Goal: Information Seeking & Learning: Learn about a topic

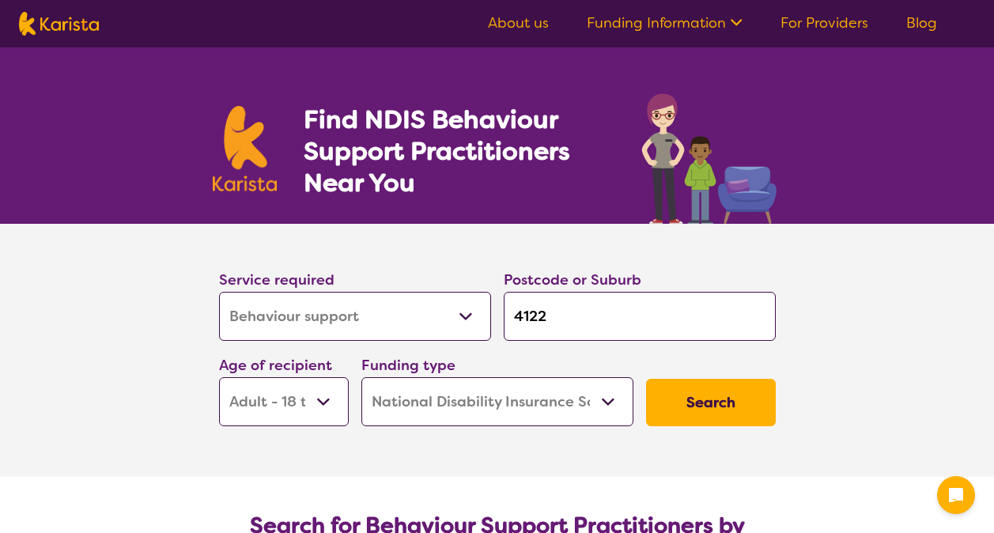
select select "Behaviour support"
select select "AD"
select select "NDIS"
select select "Behaviour support"
select select "AD"
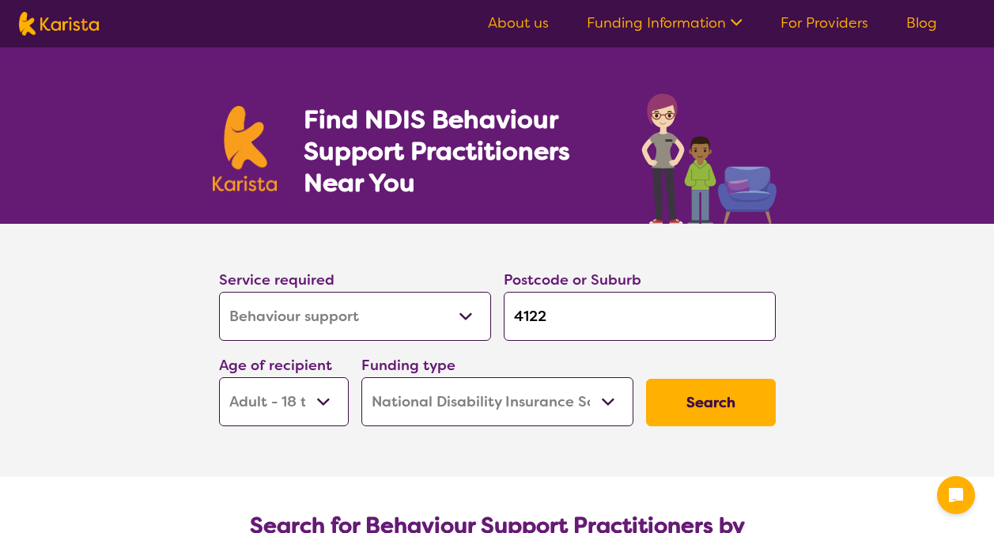
select select "NDIS"
drag, startPoint x: 0, startPoint y: 0, endPoint x: 407, endPoint y: 330, distance: 523.6
click at [407, 330] on select "Allied Health Assistant Assessment (ADHD or Autism) Behaviour support Counselli…" at bounding box center [355, 316] width 272 height 49
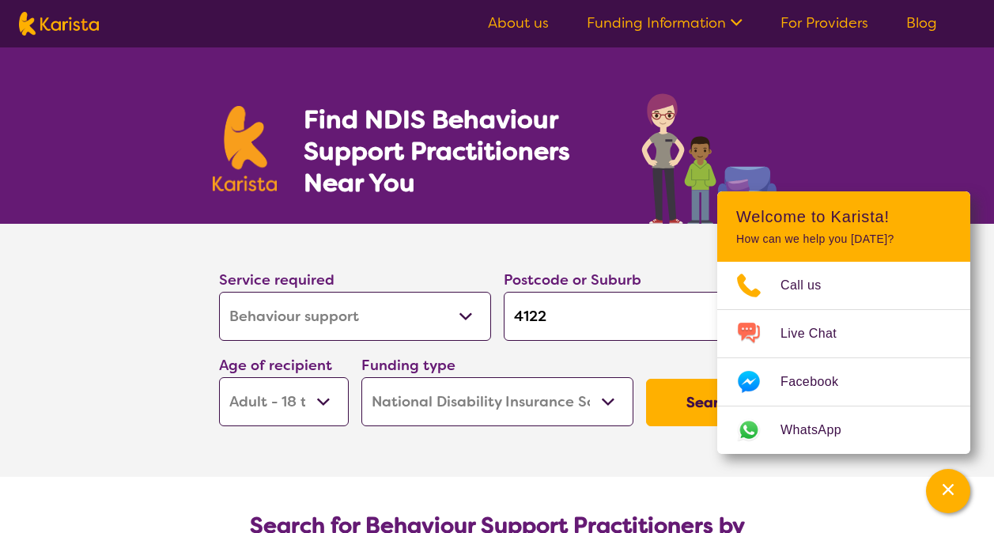
click at [566, 331] on input "4122" at bounding box center [640, 316] width 272 height 49
drag, startPoint x: 573, startPoint y: 322, endPoint x: 440, endPoint y: 267, distance: 144.0
click at [440, 264] on div "Service required Allied Health Assistant Assessment (ADHD or Autism) Behaviour …" at bounding box center [498, 347] width 570 height 171
type input "m"
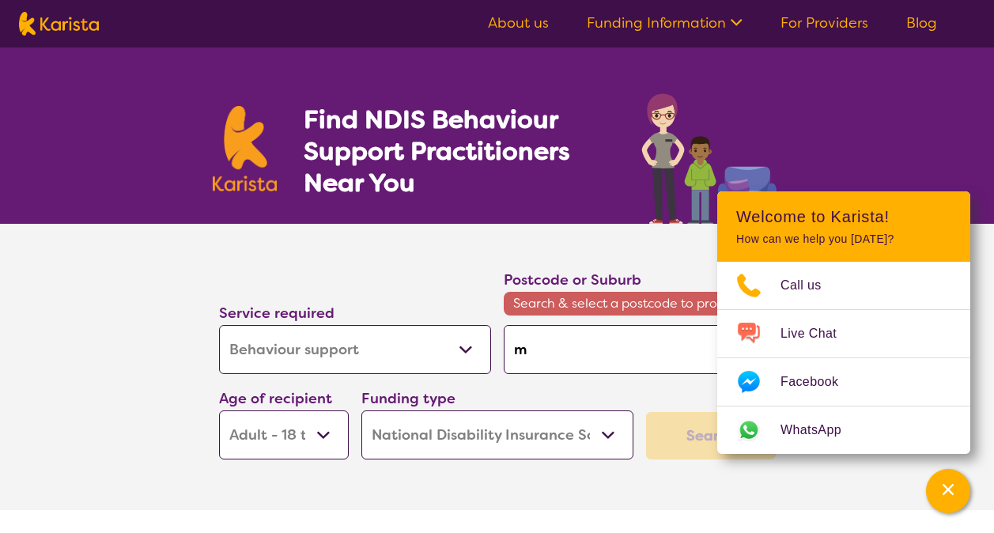
type input "mo"
type input "mou"
type input "moun"
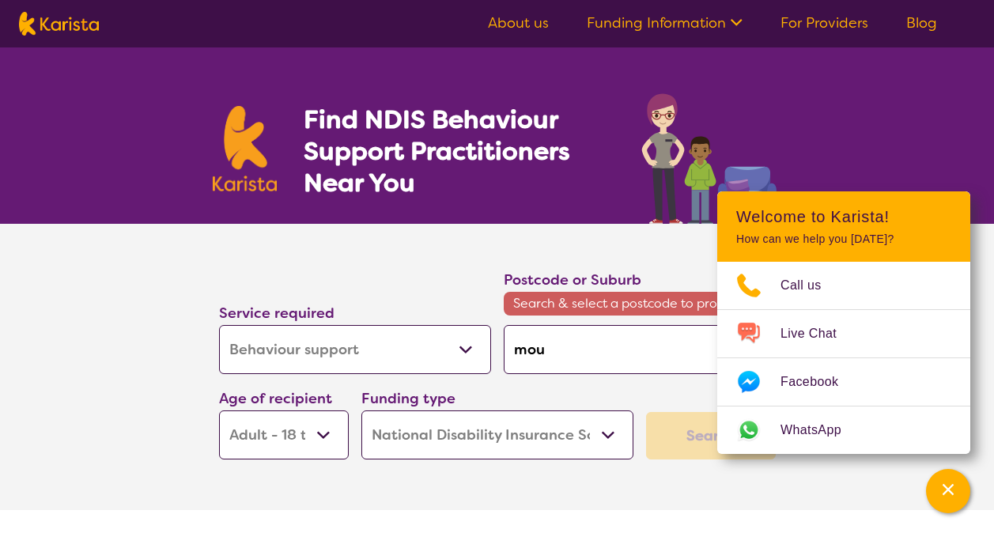
type input "moun"
type input "mount"
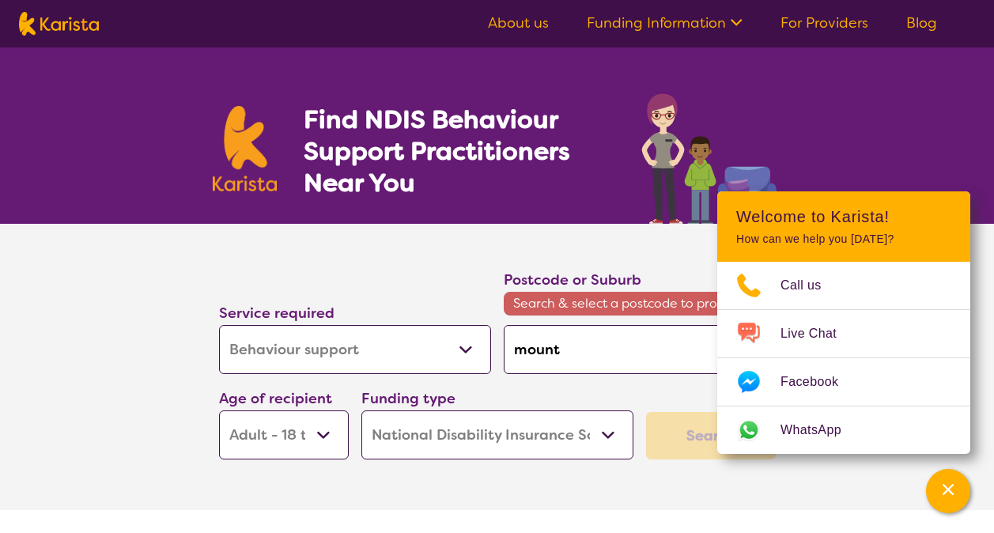
type input "mount g"
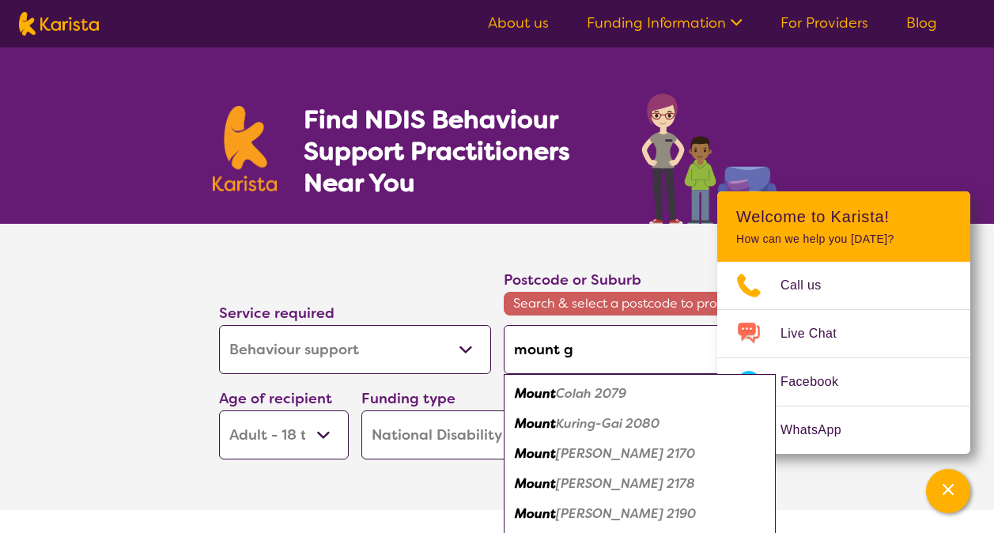
type input "mount gr"
type input "mount gra"
type input "mount grav"
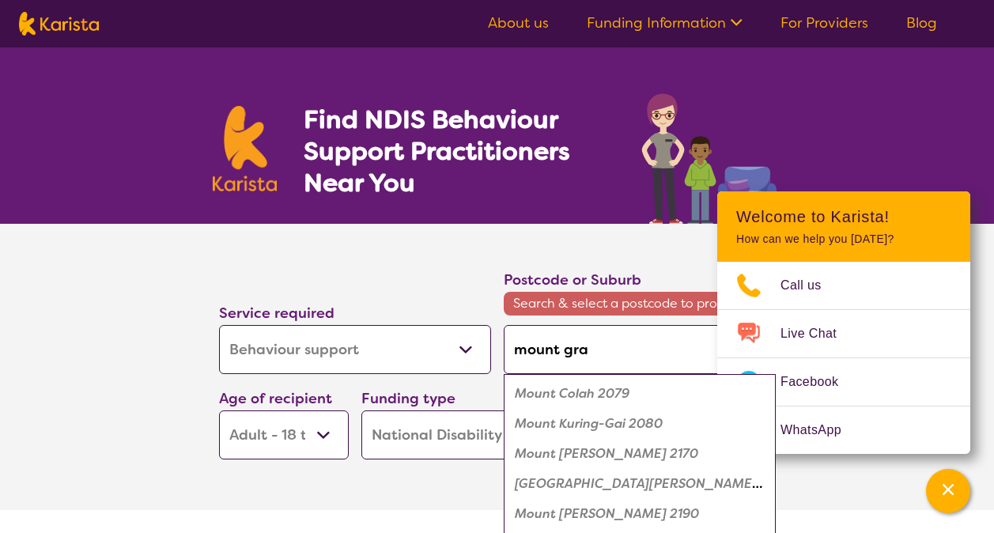
type input "mount grav"
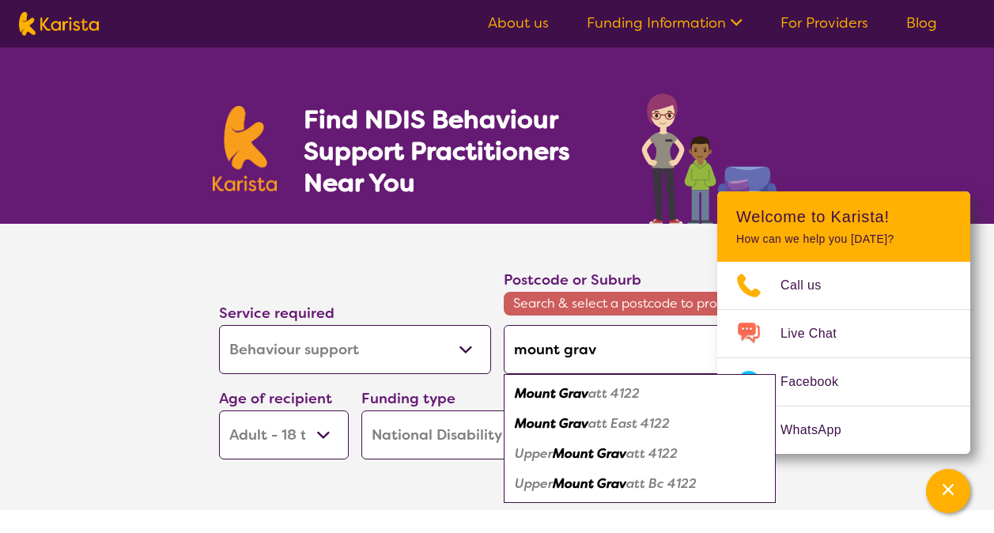
click at [607, 395] on em "att 4122" at bounding box center [614, 393] width 51 height 17
type input "4122"
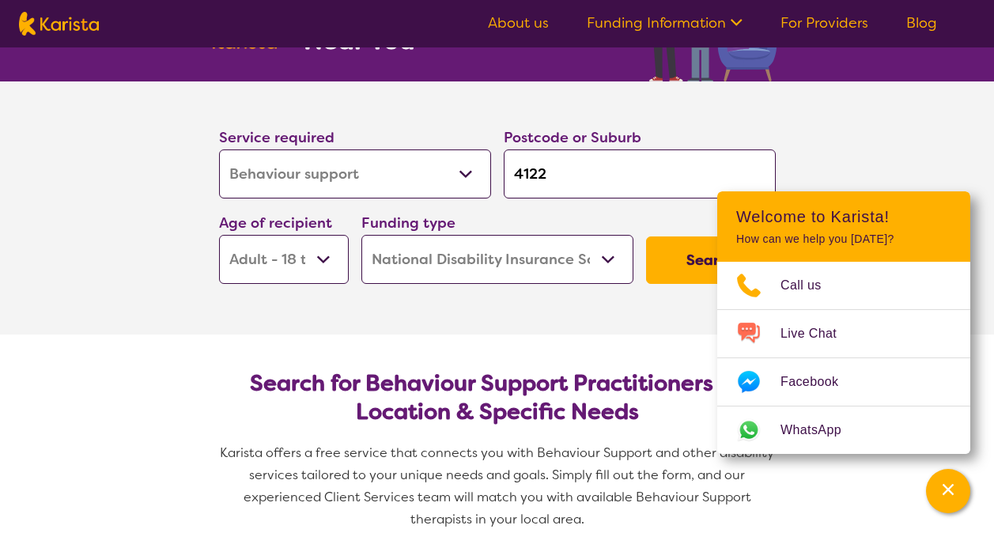
scroll to position [158, 0]
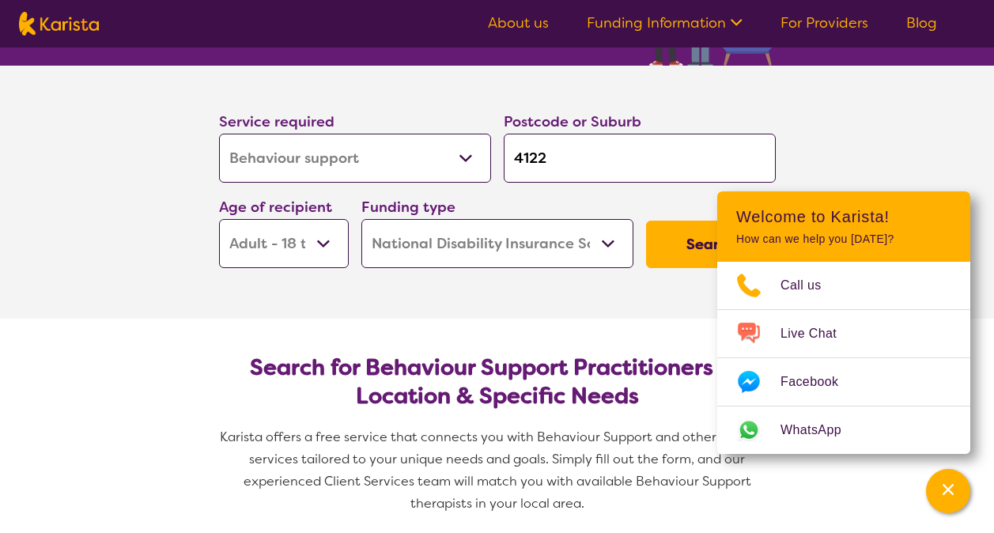
click at [488, 226] on select "Home Care Package (HCP) National Disability Insurance Scheme (NDIS) I don't know" at bounding box center [498, 243] width 272 height 49
click at [362, 219] on select "Home Care Package (HCP) National Disability Insurance Scheme (NDIS) I don't know" at bounding box center [498, 243] width 272 height 49
click at [658, 251] on button "Search" at bounding box center [711, 244] width 130 height 47
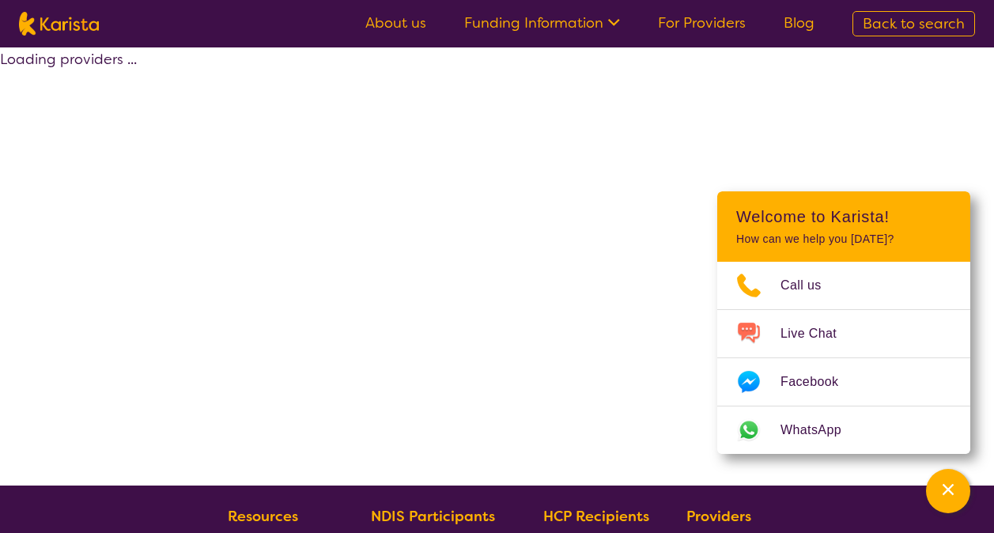
select select "by_score"
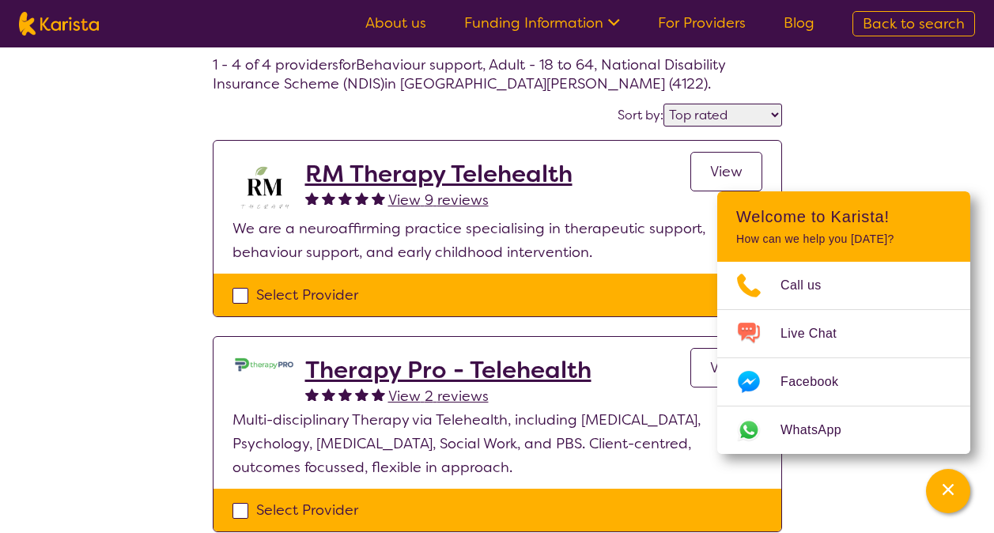
scroll to position [79, 0]
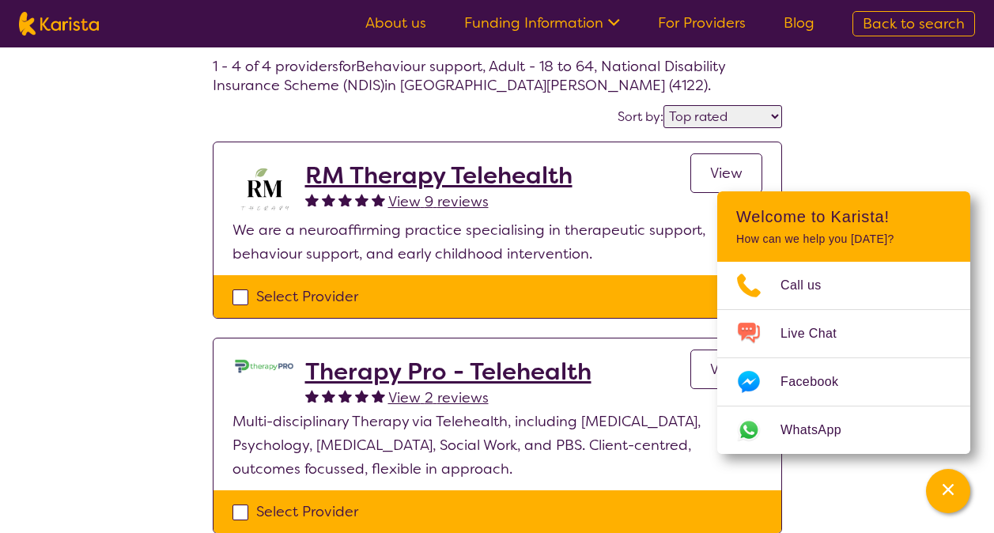
click at [342, 235] on p "We are a neuroaffirming practice specialising in therapeutic support, behaviour…" at bounding box center [498, 241] width 530 height 47
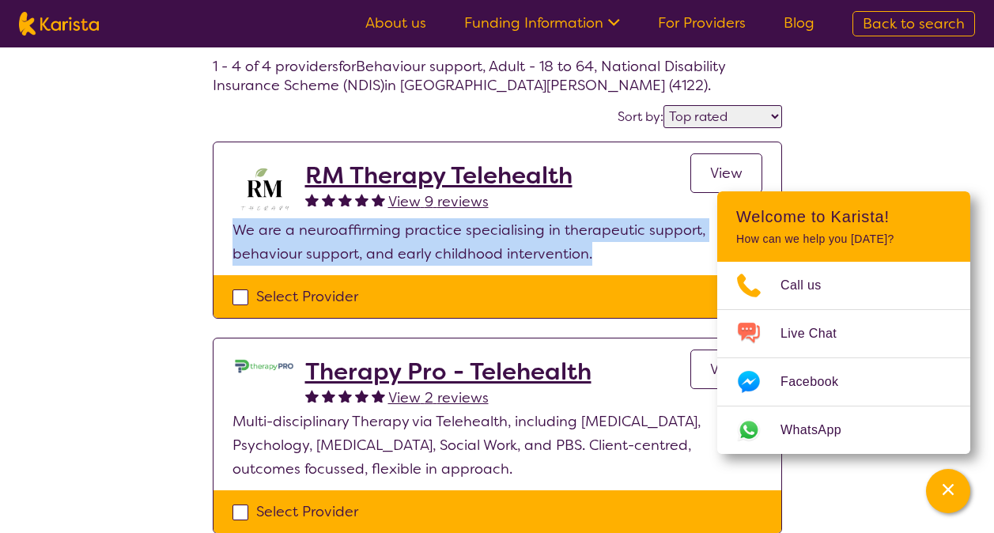
click at [342, 235] on p "We are a neuroaffirming practice specialising in therapeutic support, behaviour…" at bounding box center [498, 241] width 530 height 47
click at [338, 250] on p "We are a neuroaffirming practice specialising in therapeutic support, behaviour…" at bounding box center [498, 241] width 530 height 47
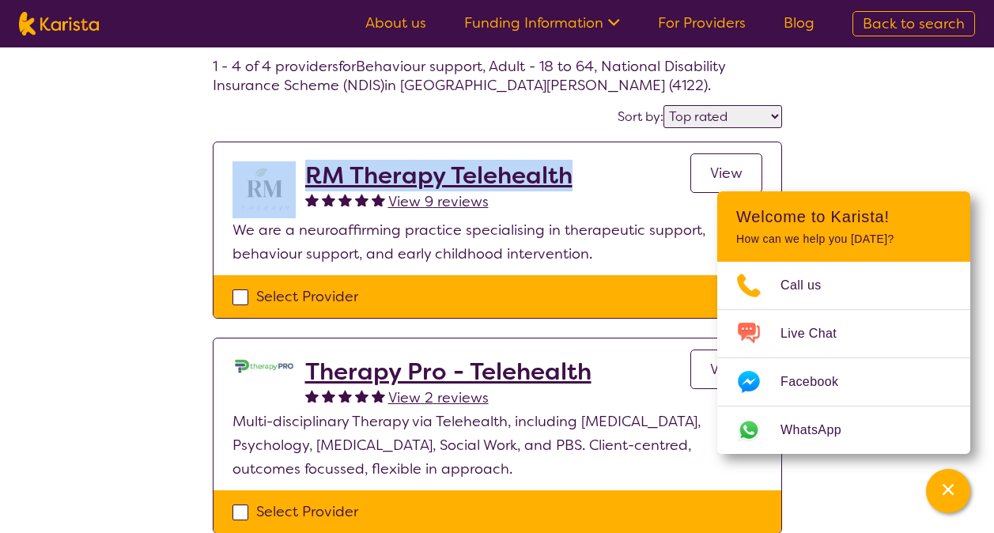
drag, startPoint x: 586, startPoint y: 179, endPoint x: 301, endPoint y: 173, distance: 284.9
click at [301, 173] on div "RM Therapy Telehealth View 9 reviews View" at bounding box center [498, 189] width 530 height 57
copy div "RM Therapy Telehealth"
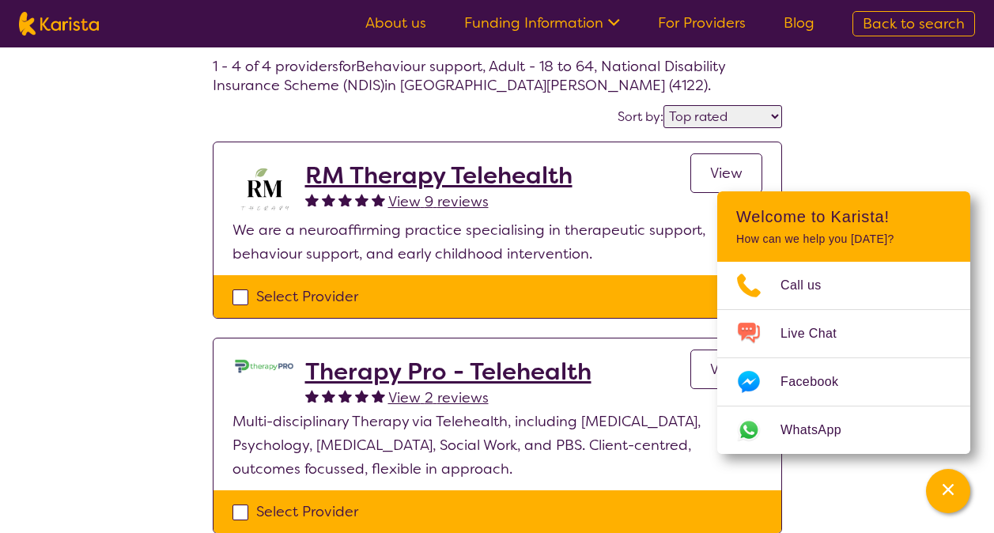
click at [33, 206] on div "Select one or more providers and click the 'NEXT' button to proceed 1 - 4 of 4 …" at bounding box center [497, 488] width 994 height 1040
click at [359, 231] on p "We are a neuroaffirming practice specialising in therapeutic support, behaviour…" at bounding box center [498, 241] width 530 height 47
click at [733, 157] on link "View" at bounding box center [727, 173] width 72 height 40
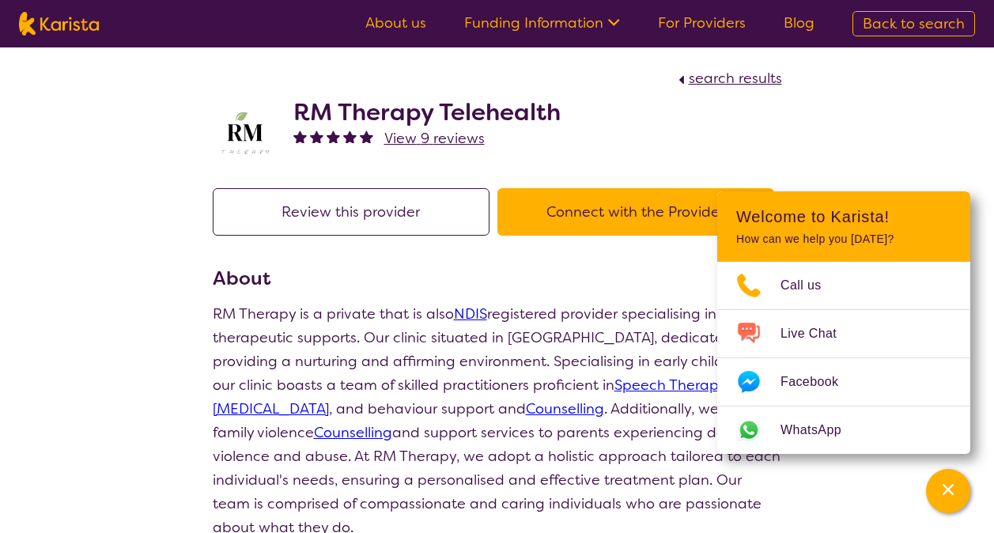
click at [510, 253] on div "Review this provider Connect with the Provider" at bounding box center [498, 226] width 570 height 76
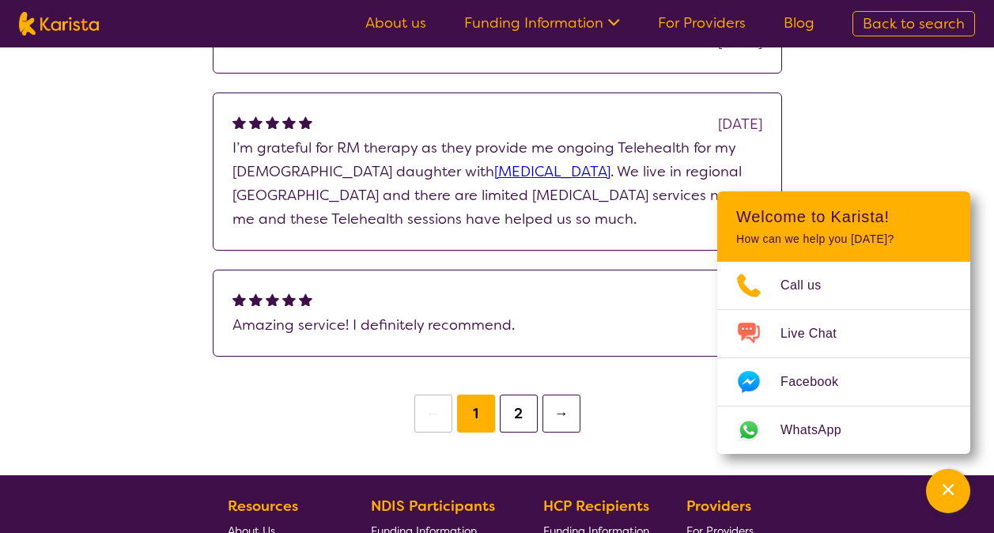
scroll to position [1345, 0]
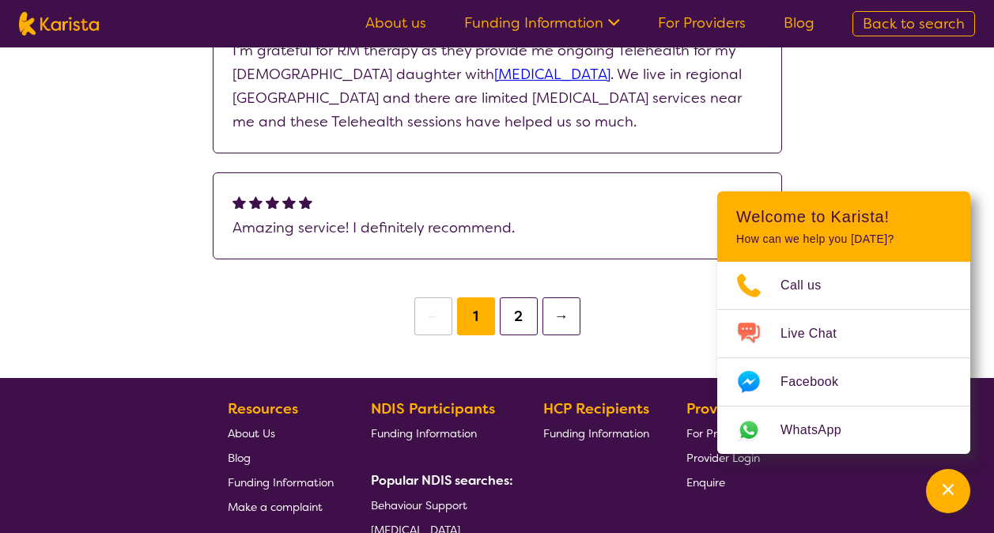
click at [540, 324] on li "→" at bounding box center [561, 316] width 43 height 38
click at [535, 324] on button "2" at bounding box center [519, 316] width 38 height 38
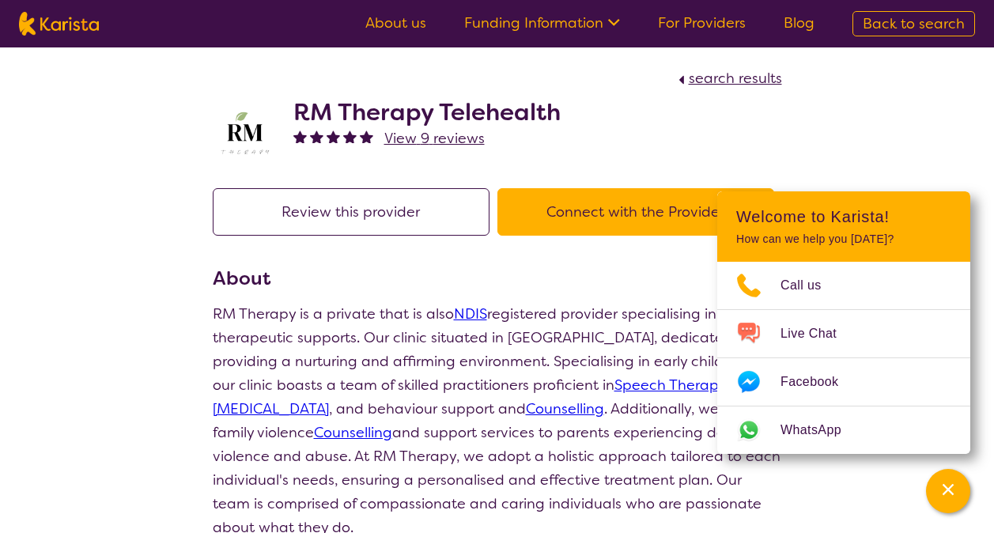
click at [400, 22] on link "About us" at bounding box center [396, 22] width 61 height 19
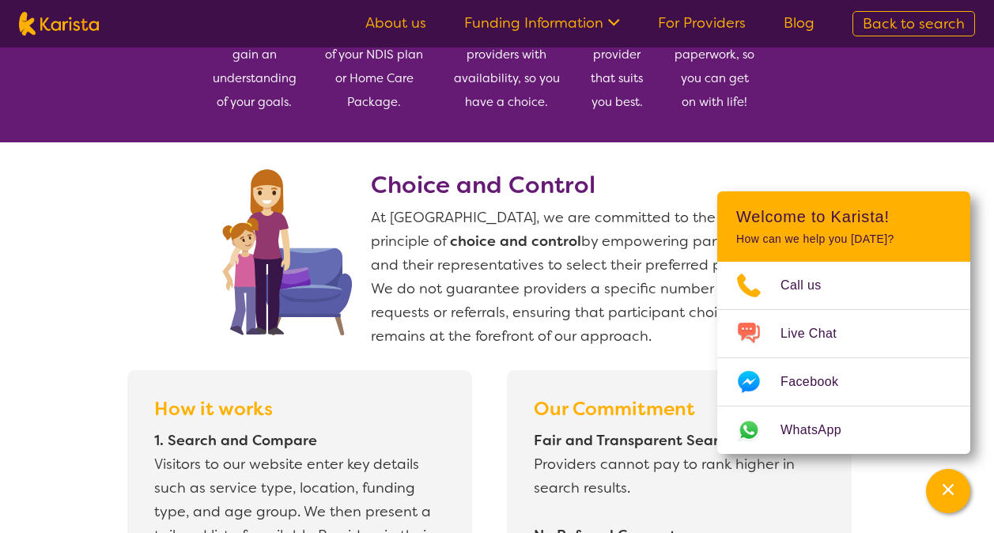
scroll to position [1108, 0]
